Goal: Task Accomplishment & Management: Use online tool/utility

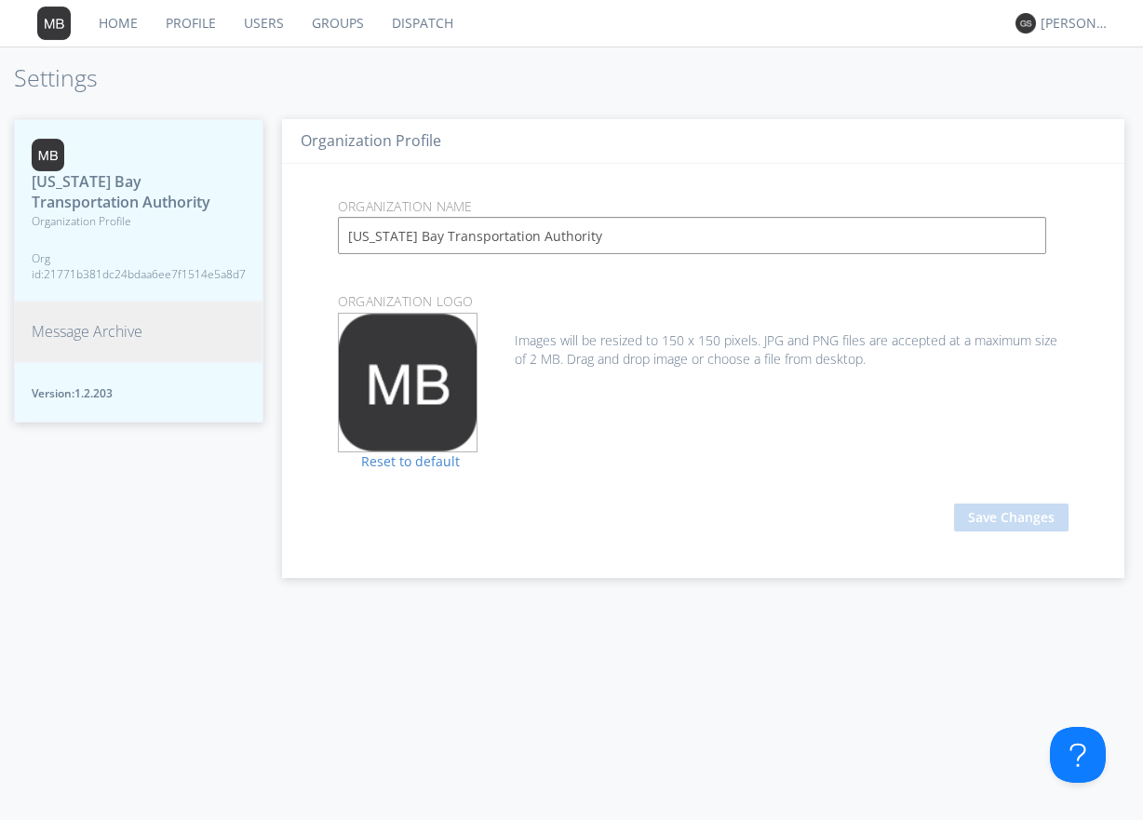
click at [108, 331] on span "Message Archive" at bounding box center [87, 331] width 111 height 21
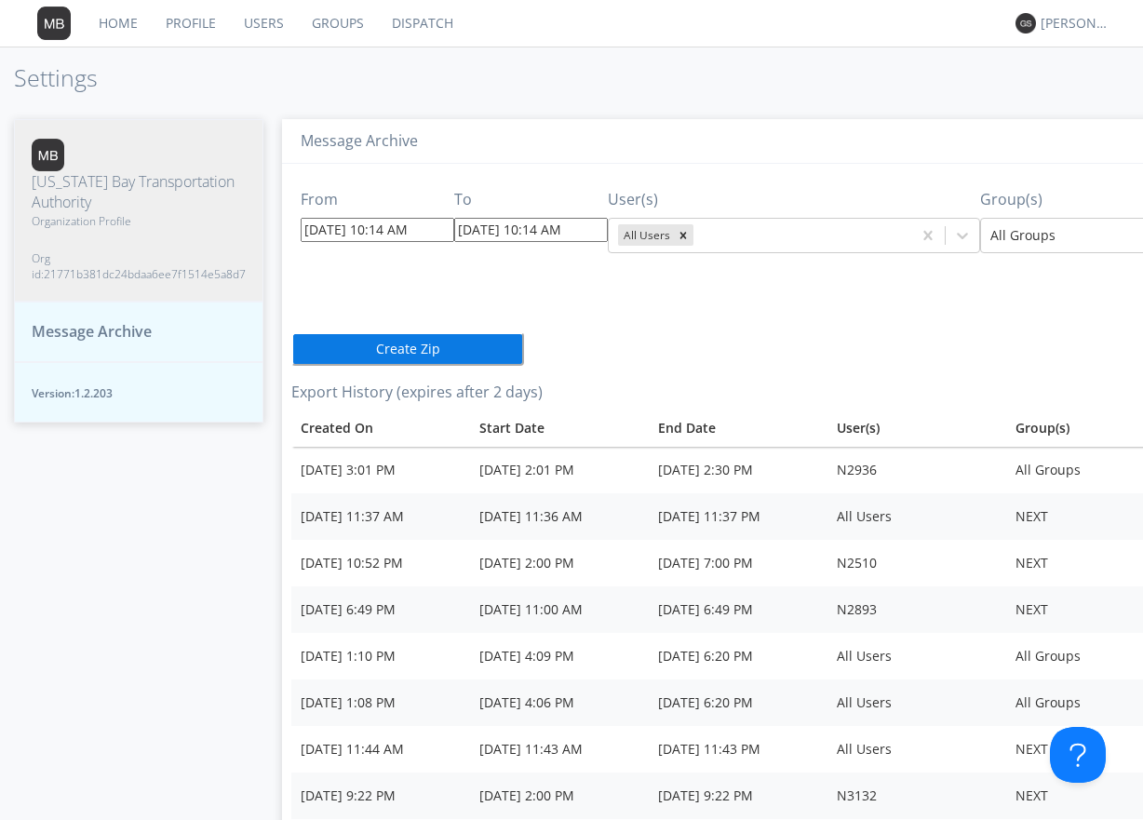
click at [432, 231] on input "[DATE] 10:14 AM" at bounding box center [378, 230] width 154 height 24
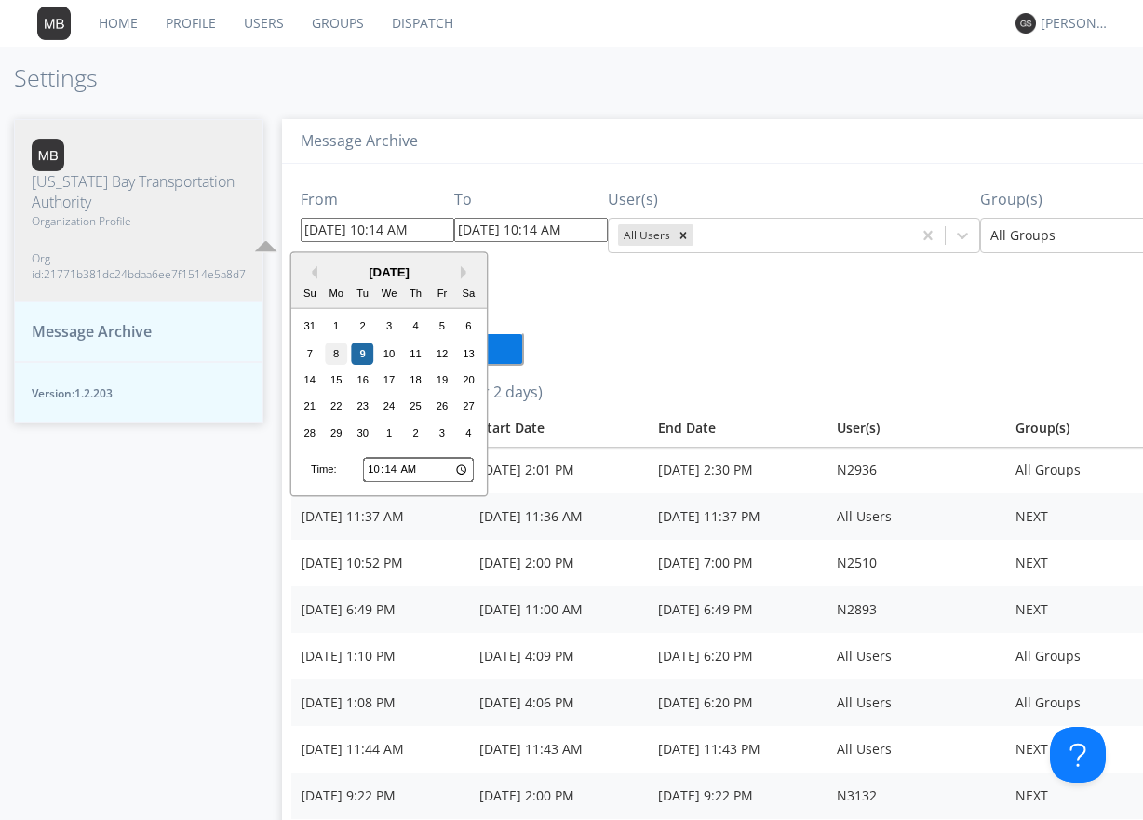
click at [333, 354] on div "8" at bounding box center [336, 354] width 22 height 22
type input "[DATE] 10:14 AM"
click at [429, 233] on input "[DATE] 10:14 AM" at bounding box center [378, 230] width 154 height 24
click at [375, 468] on input "10:14" at bounding box center [418, 470] width 111 height 24
type input "08:14"
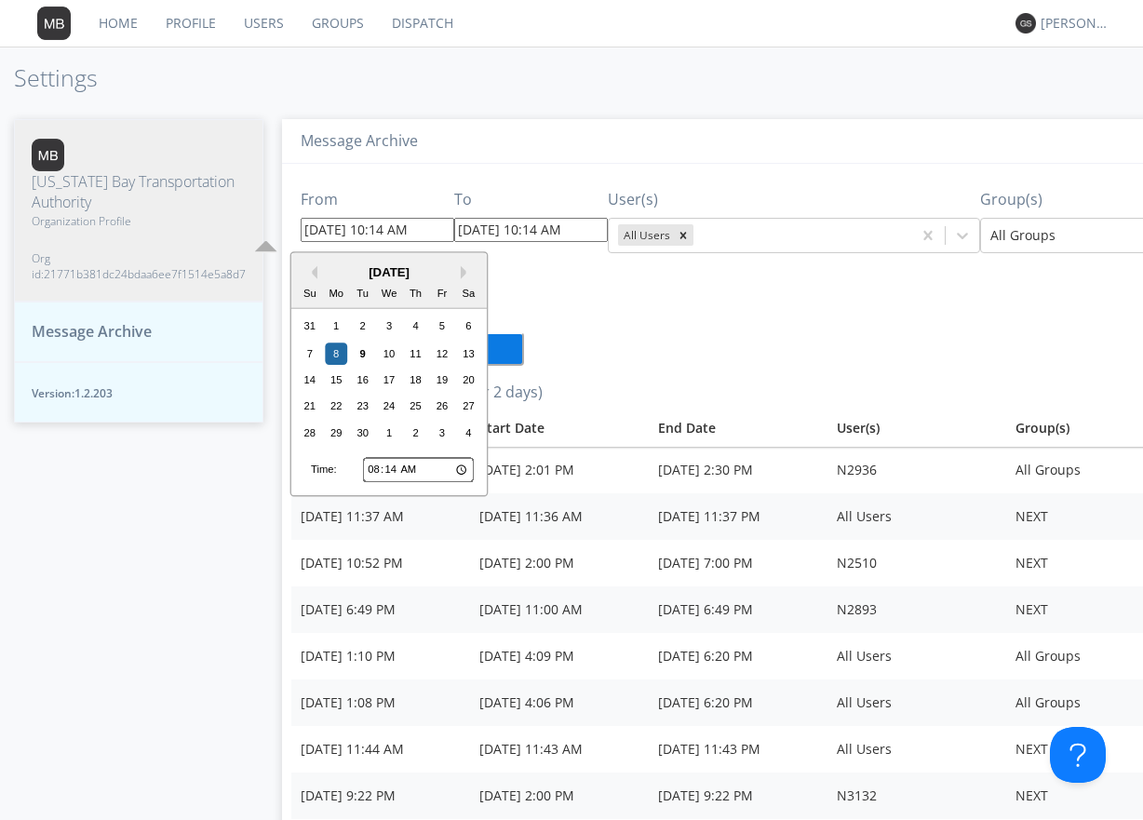
type input "[DATE] 8:14 AM"
type input "08:00"
type input "[DATE] 8:00 AM"
click at [409, 465] on input "08:00" at bounding box center [418, 470] width 111 height 24
type input "20:00"
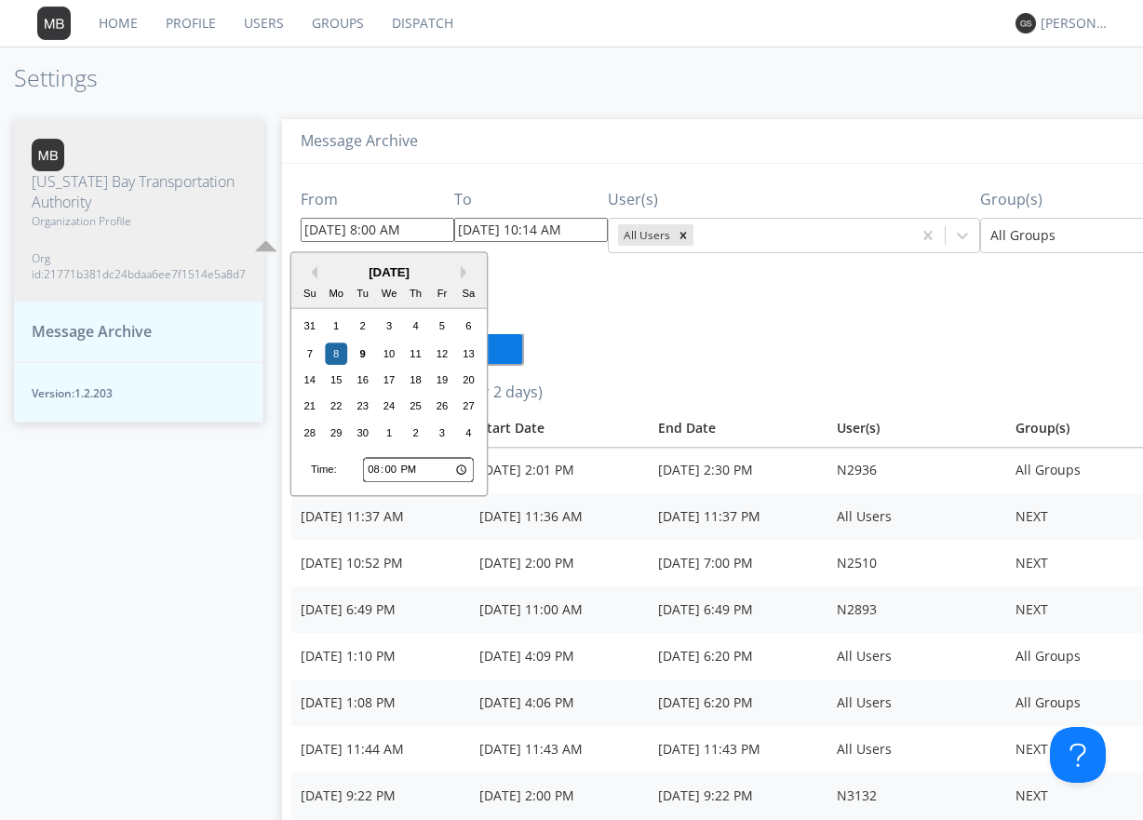
type input "[DATE] 8:00 PM"
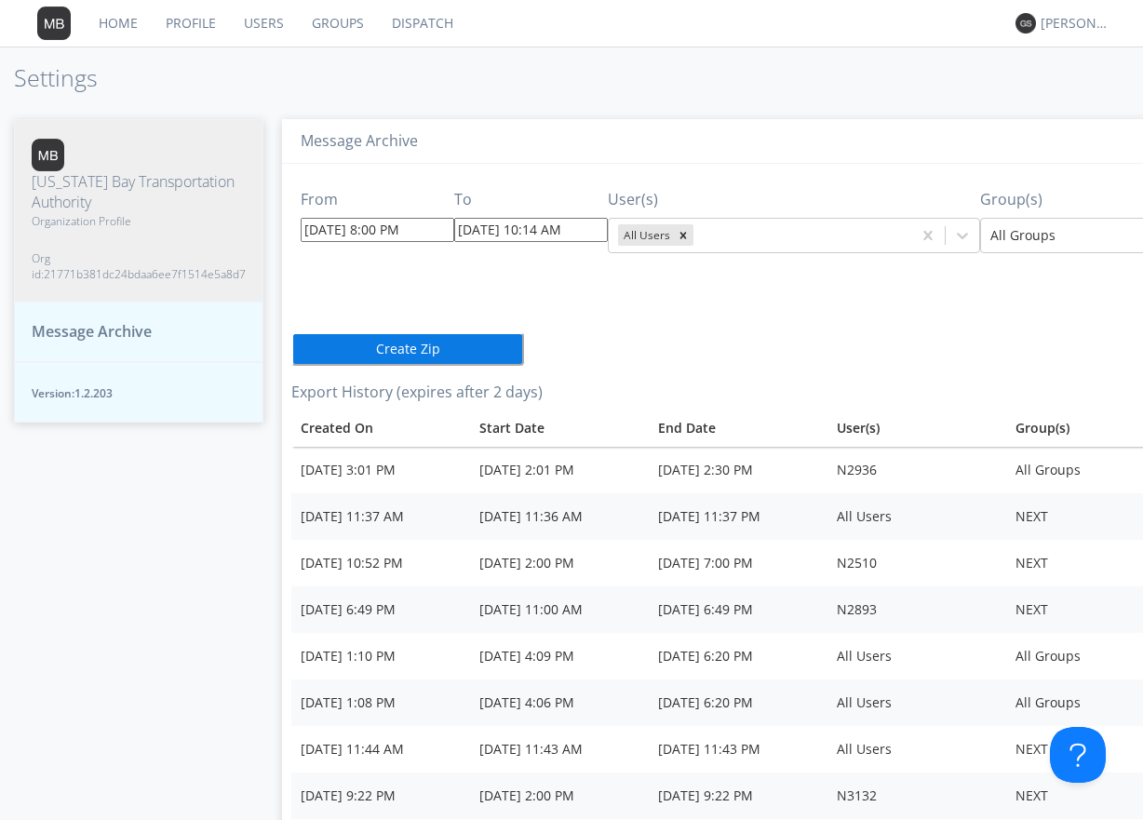
click at [686, 358] on div "From [DATE] 8:00 PM To [DATE] 10:14 AM User(s) All Users Group(s) All Groups Cr…" at bounding box center [826, 594] width 1071 height 860
click at [590, 228] on input "[DATE] 10:14 AM" at bounding box center [531, 230] width 154 height 24
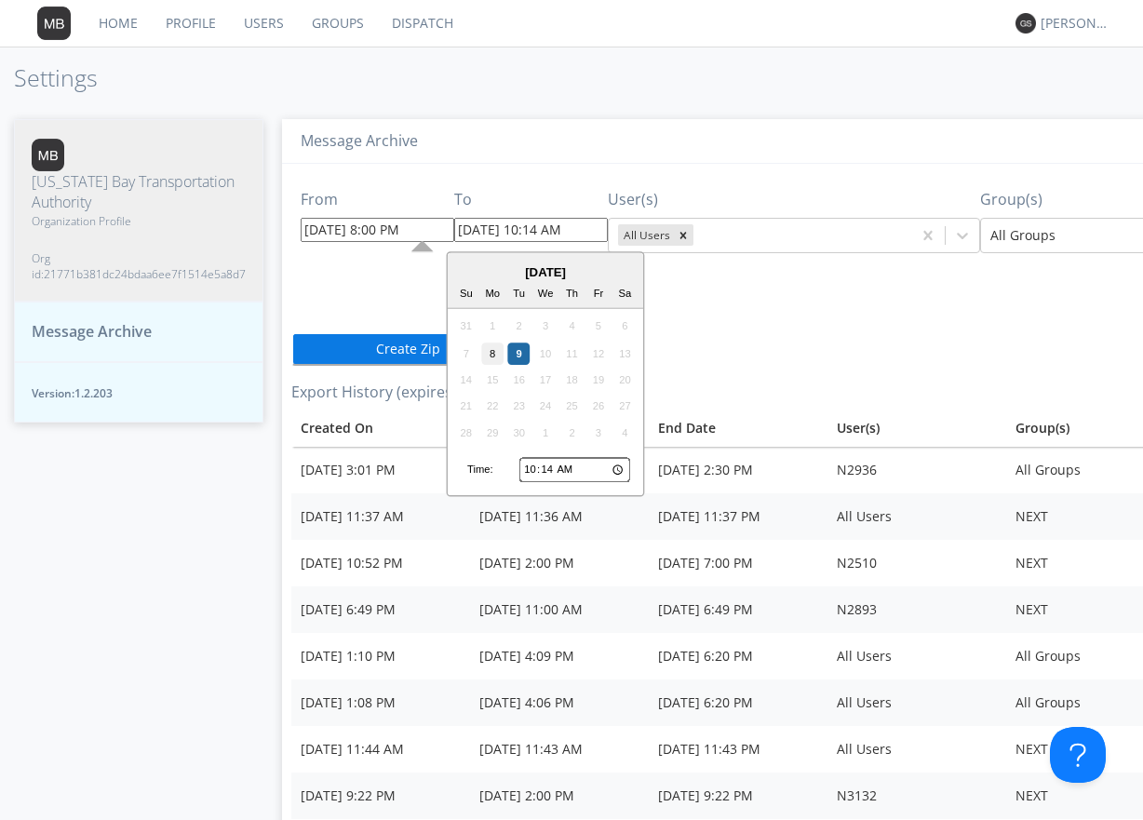
click at [490, 350] on div "8" at bounding box center [492, 354] width 22 height 22
type input "[DATE] 10:14 AM"
click at [592, 228] on input "[DATE] 10:14 AM" at bounding box center [531, 230] width 154 height 24
click at [571, 465] on input "10:14" at bounding box center [574, 470] width 111 height 24
type input "22:14"
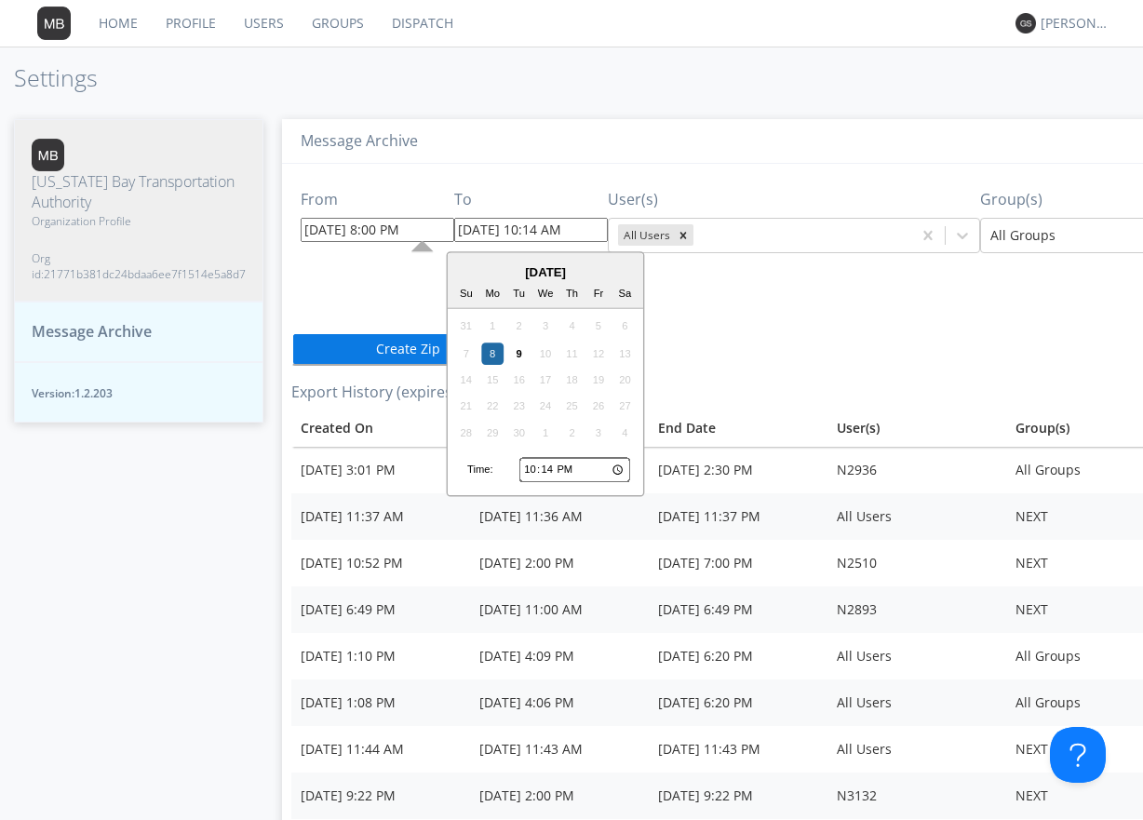
type input "[DATE] 10:14 PM"
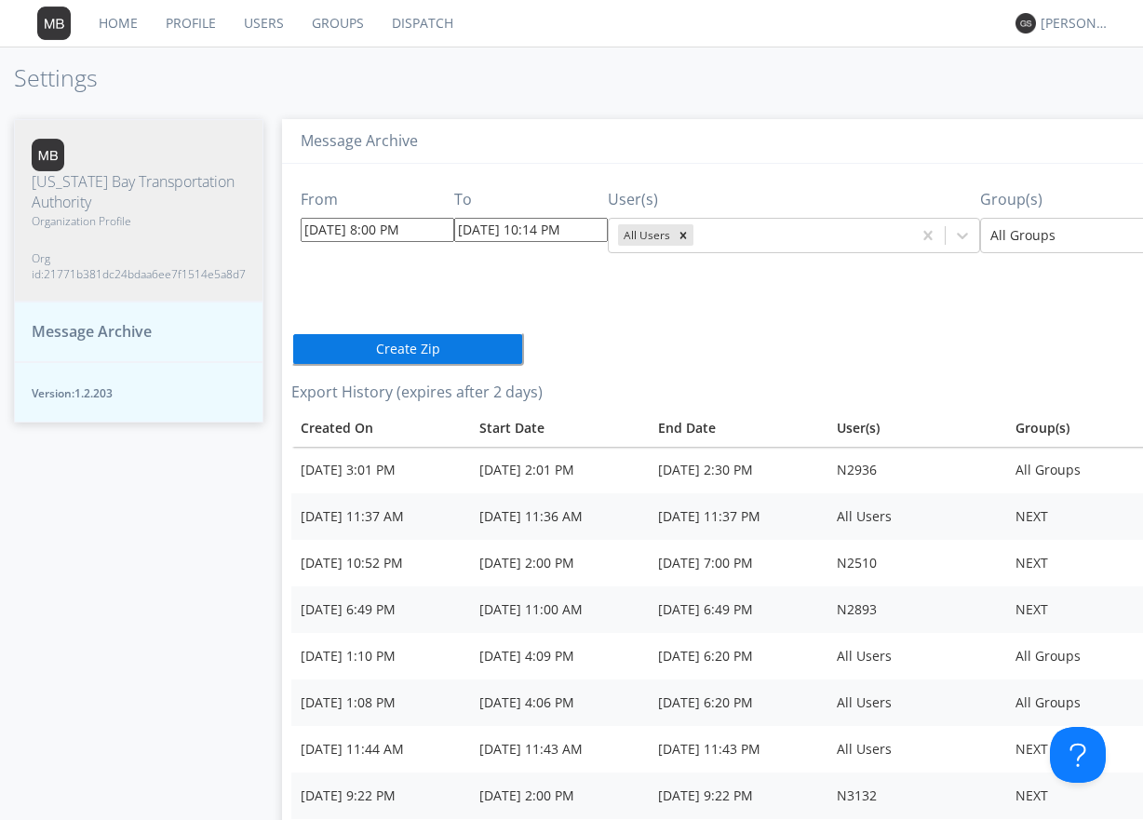
click at [843, 315] on div "From [DATE] 8:00 PM To [DATE] 10:14 PM User(s) All Users Group(s) All Groups Cr…" at bounding box center [826, 594] width 1071 height 860
click at [953, 238] on icon at bounding box center [962, 235] width 19 height 19
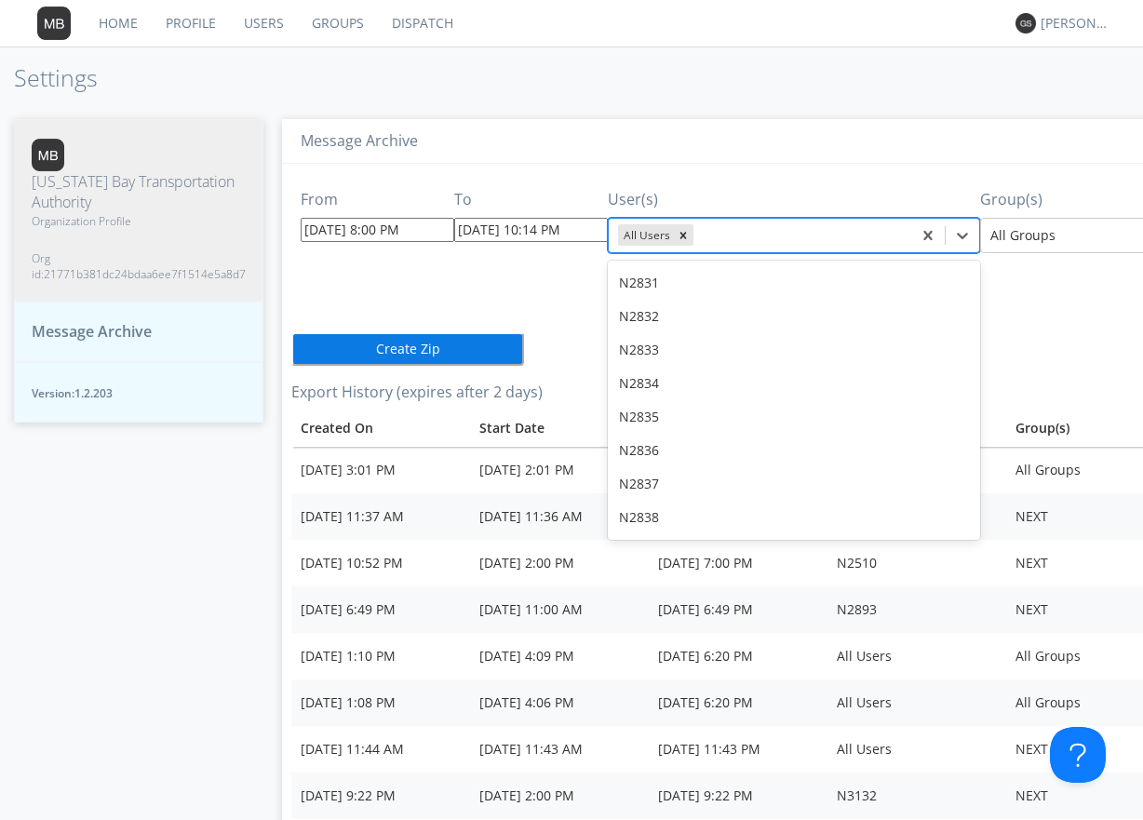
scroll to position [11079, 0]
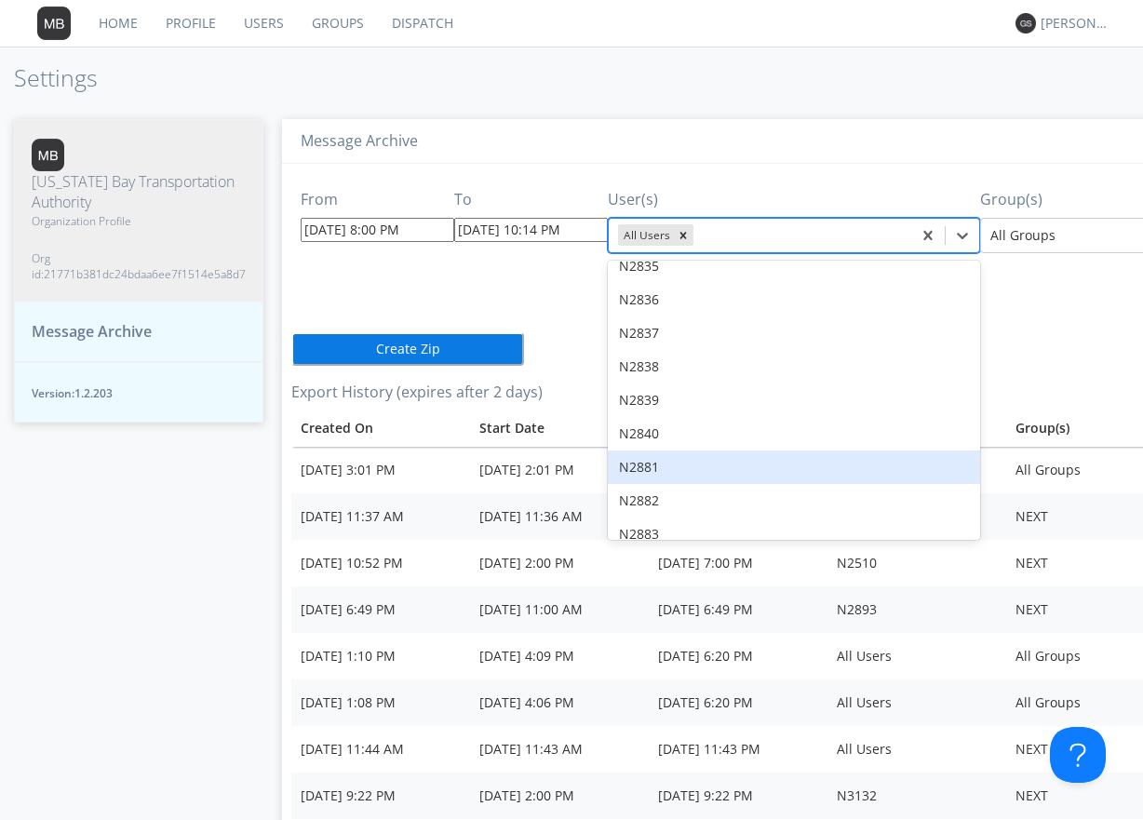
click at [641, 451] on div "N2881" at bounding box center [794, 468] width 372 height 34
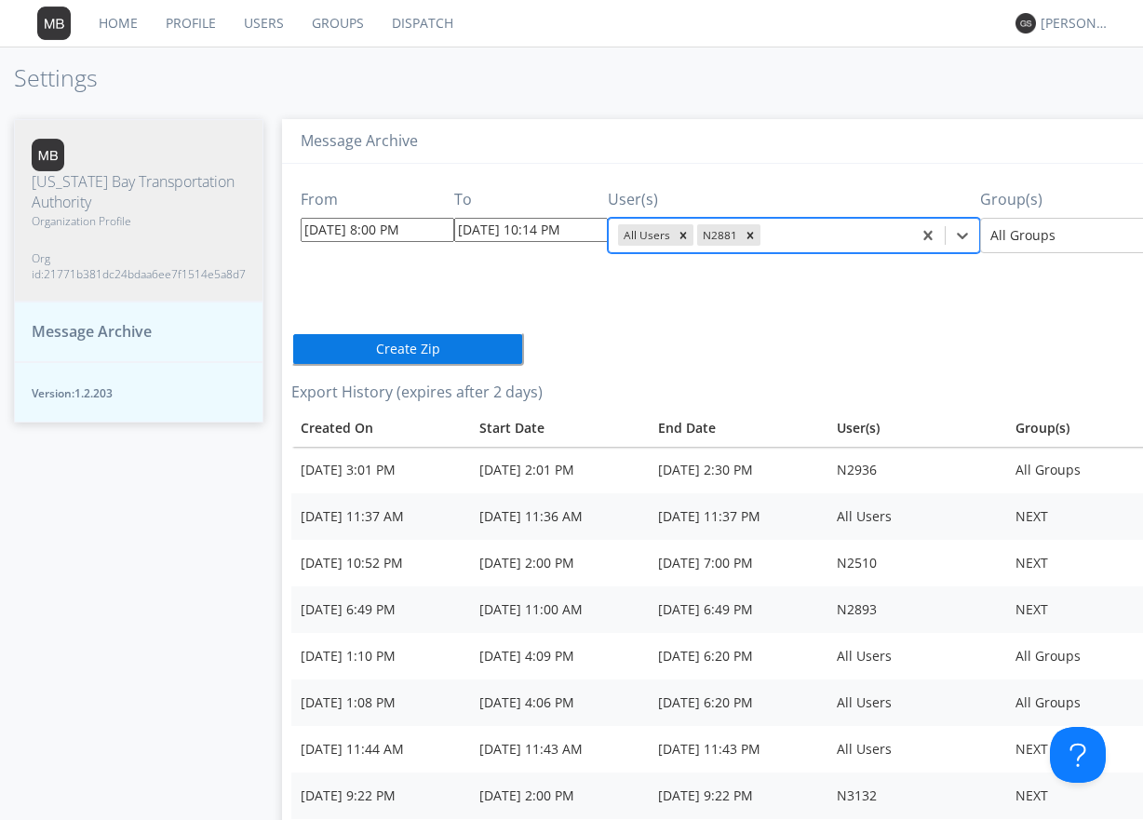
click at [760, 320] on div "From [DATE] 8:00 PM To [DATE] 10:14 PM User(s) option N2881, selected. Select i…" at bounding box center [826, 594] width 1071 height 860
click at [398, 347] on button "Create Zip" at bounding box center [407, 349] width 233 height 34
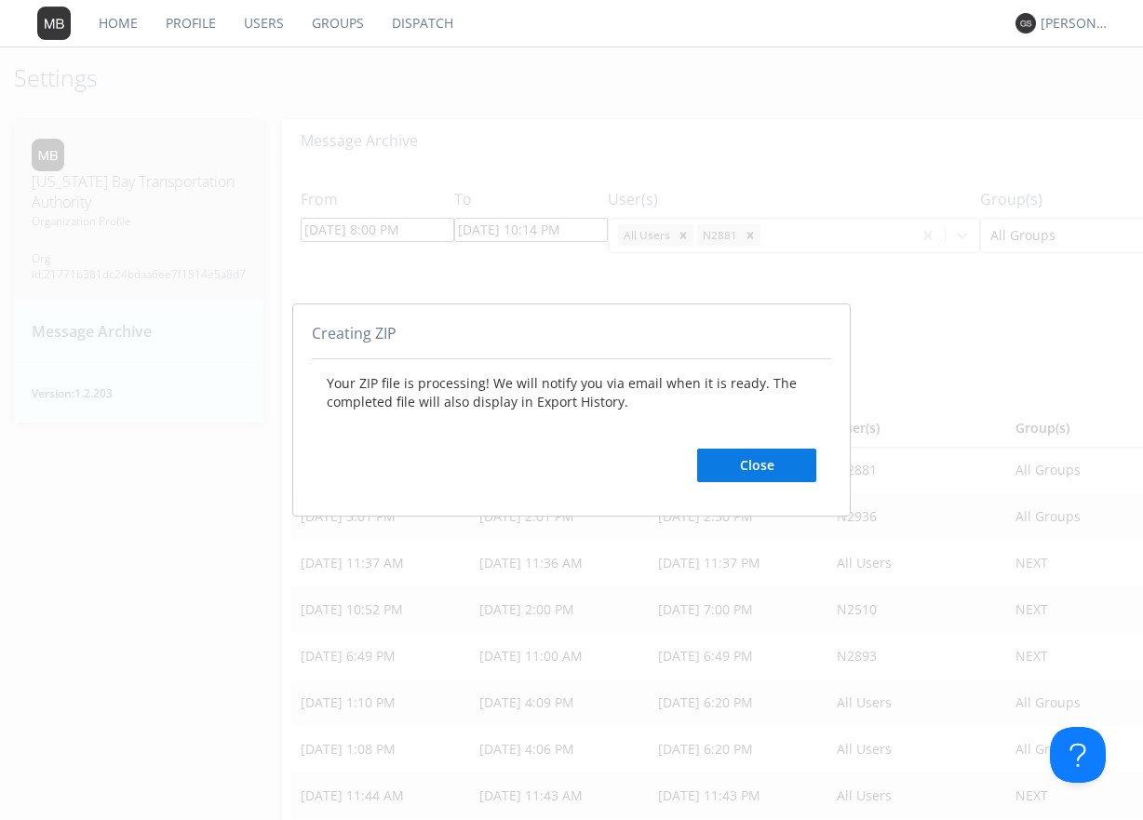
click at [759, 466] on button "Close" at bounding box center [756, 466] width 119 height 34
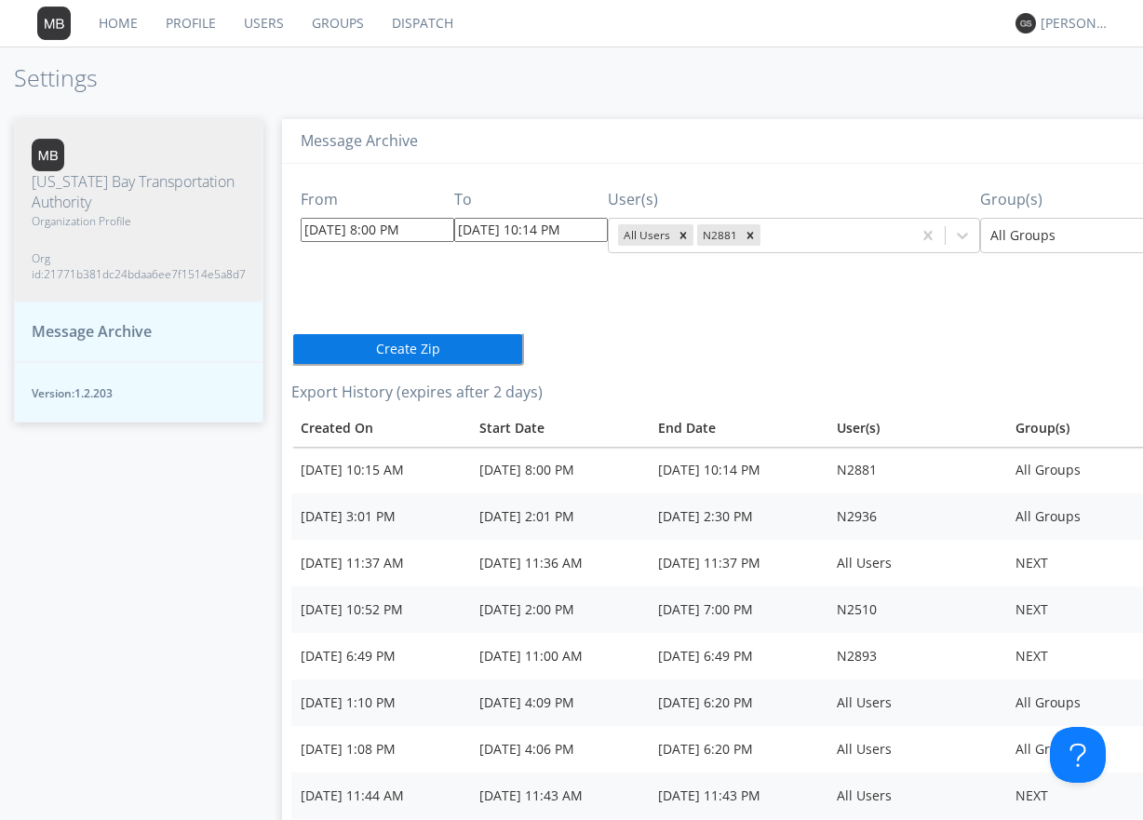
scroll to position [0, 235]
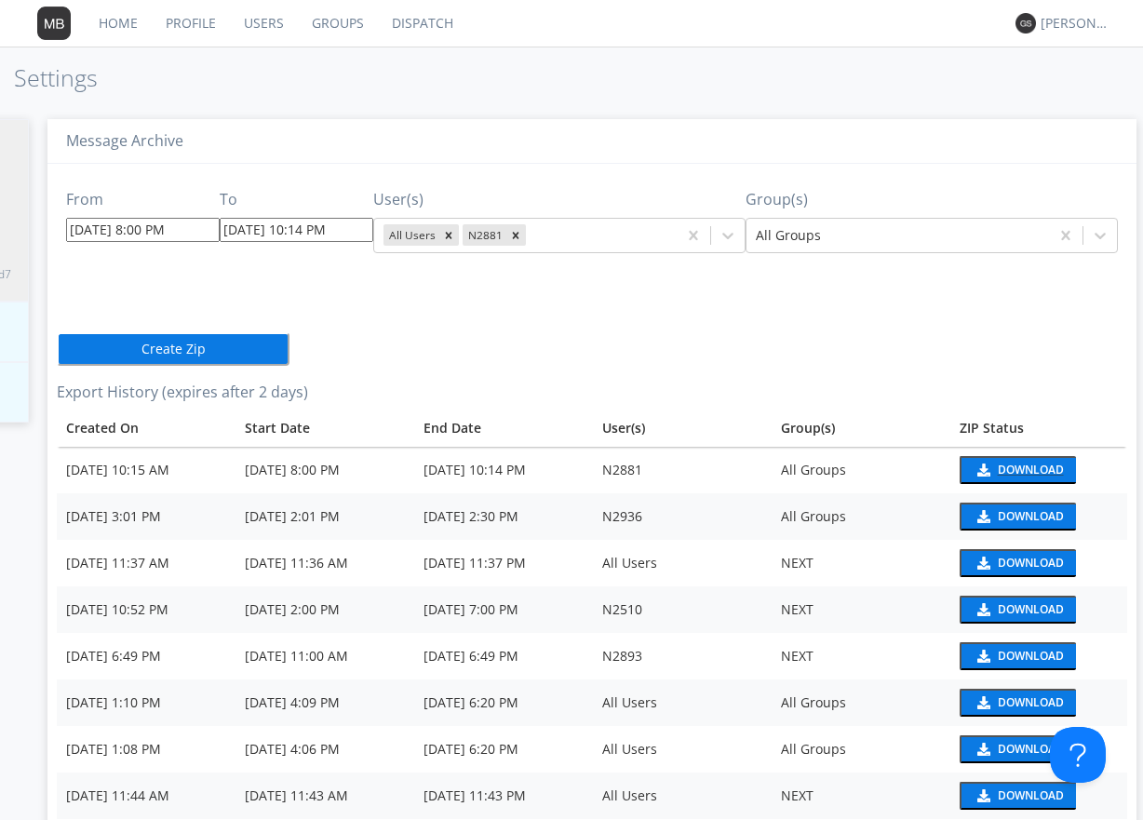
click at [1002, 468] on div "Download" at bounding box center [1031, 470] width 66 height 11
